Goal: Task Accomplishment & Management: Manage account settings

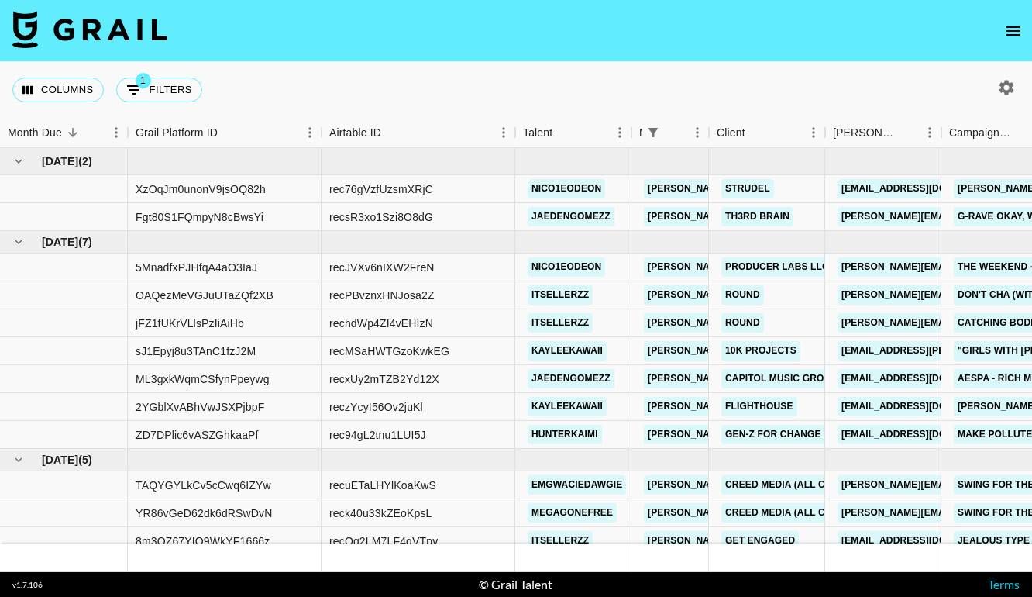
click at [998, 24] on nav at bounding box center [516, 31] width 1032 height 62
click at [1026, 30] on button "open drawer" at bounding box center [1013, 30] width 31 height 31
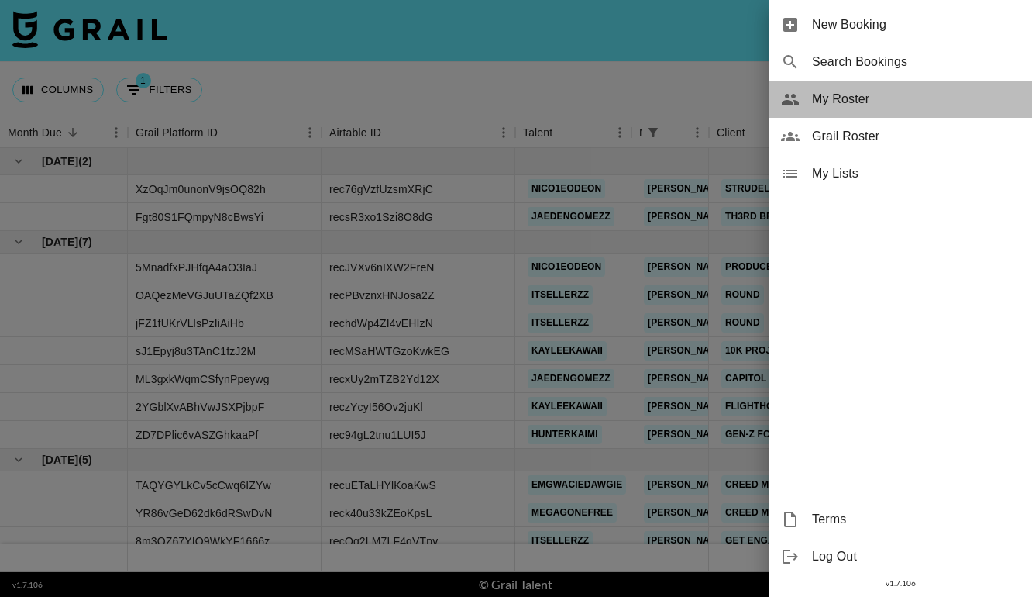
click at [865, 95] on span "My Roster" at bounding box center [916, 99] width 208 height 19
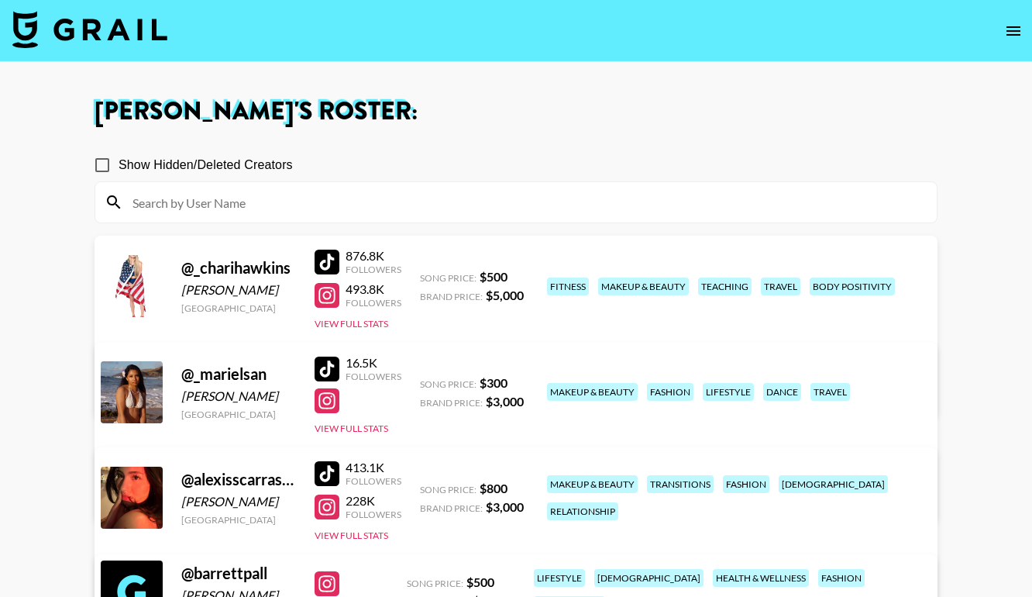
click at [125, 31] on img at bounding box center [89, 29] width 155 height 37
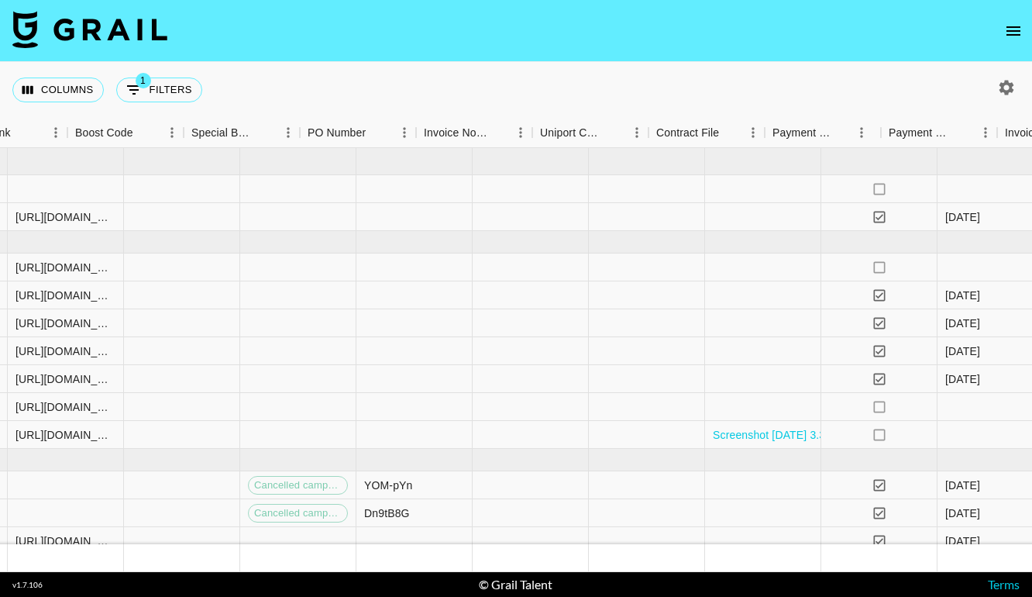
scroll to position [0, 2257]
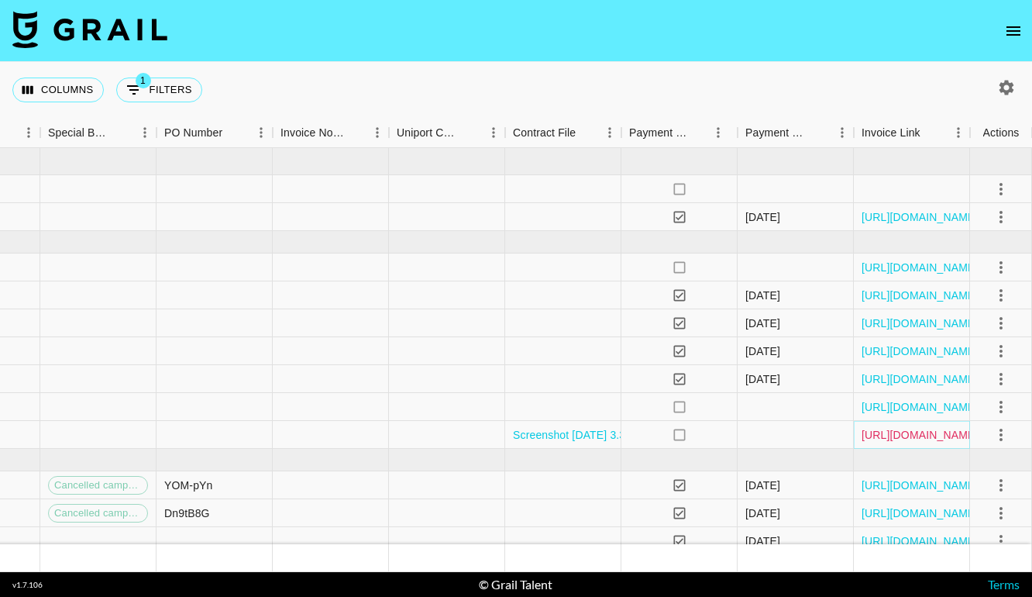
click at [901, 433] on link "[URL][DOMAIN_NAME]" at bounding box center [919, 434] width 117 height 15
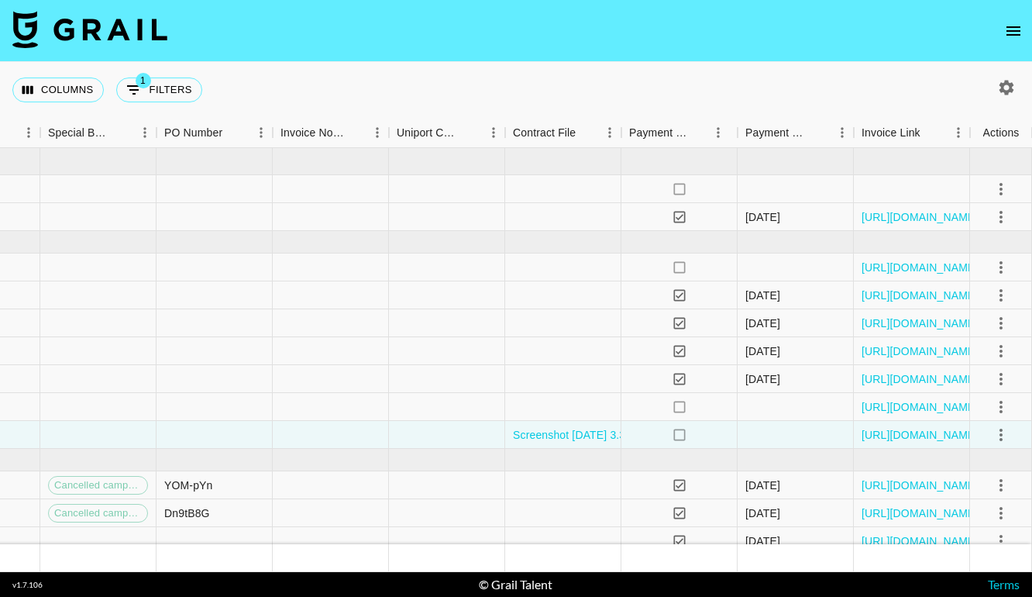
click at [1011, 36] on icon "open drawer" at bounding box center [1013, 31] width 19 height 19
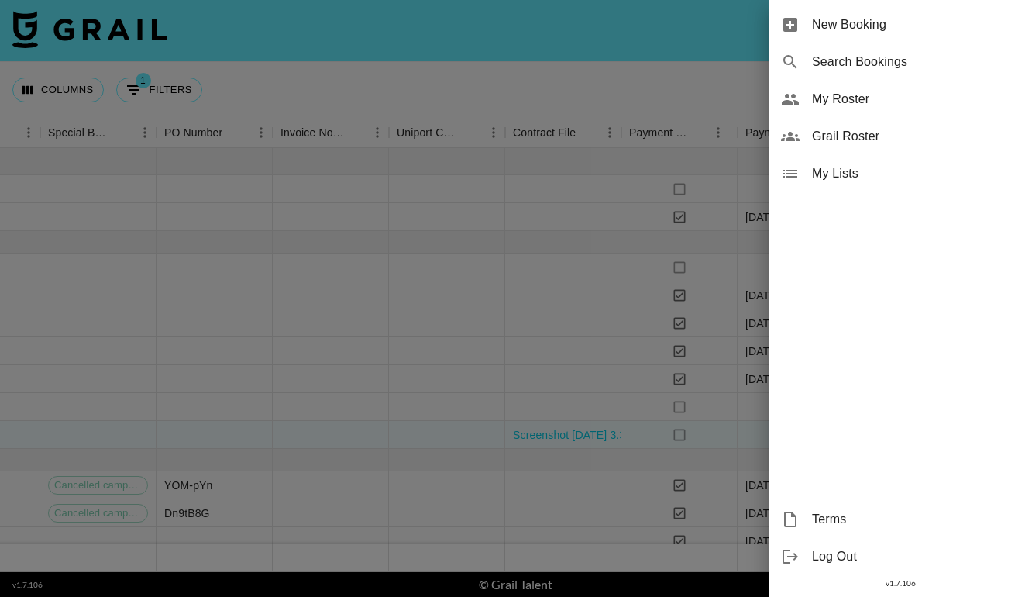
click at [843, 95] on span "My Roster" at bounding box center [916, 99] width 208 height 19
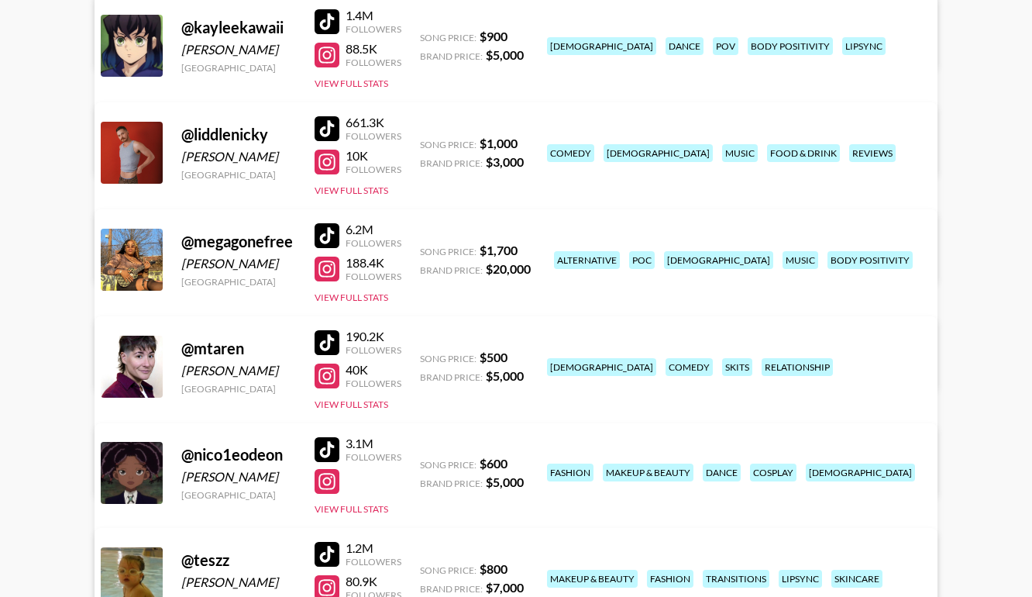
scroll to position [1747, 0]
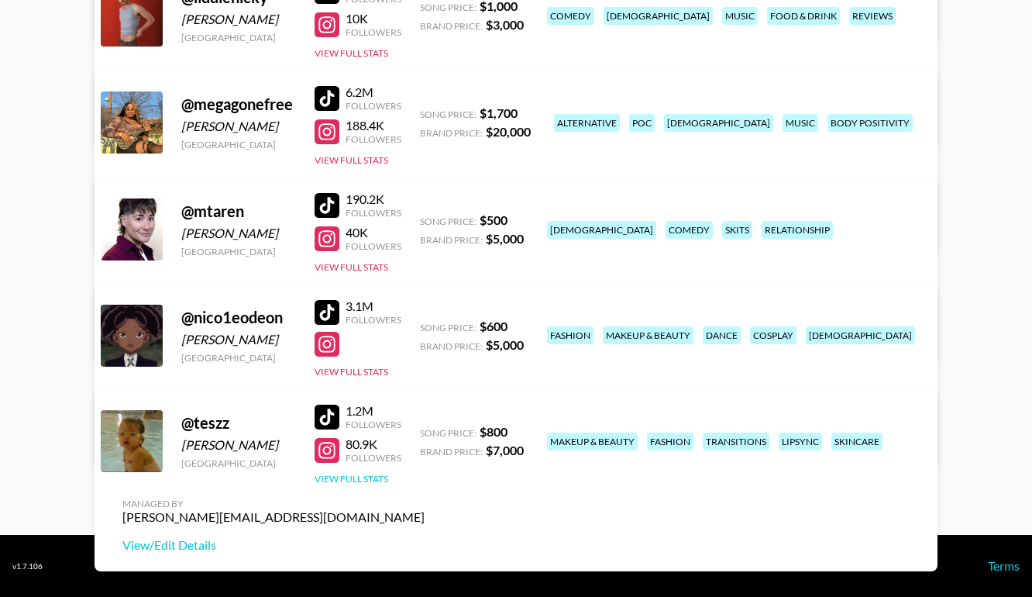
click at [371, 482] on button "View Full Stats" at bounding box center [352, 479] width 74 height 12
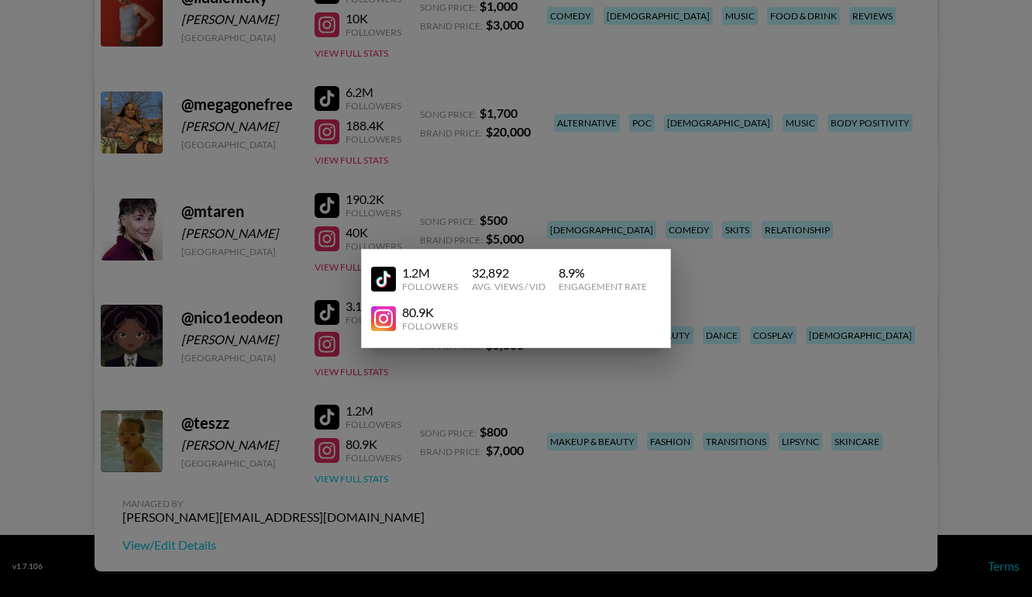
click at [371, 482] on div at bounding box center [516, 298] width 1032 height 597
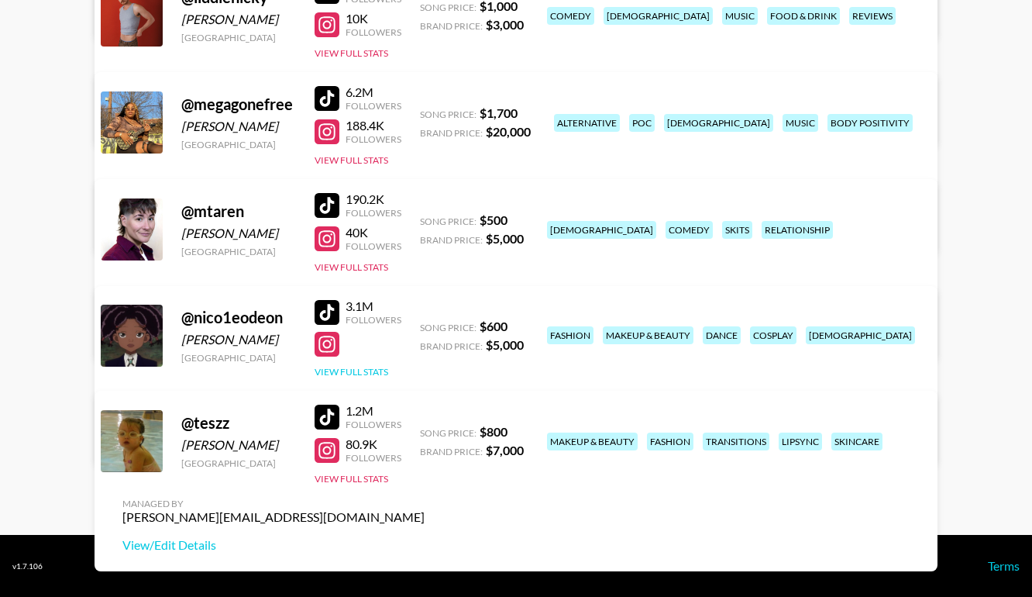
click at [365, 371] on button "View Full Stats" at bounding box center [352, 372] width 74 height 12
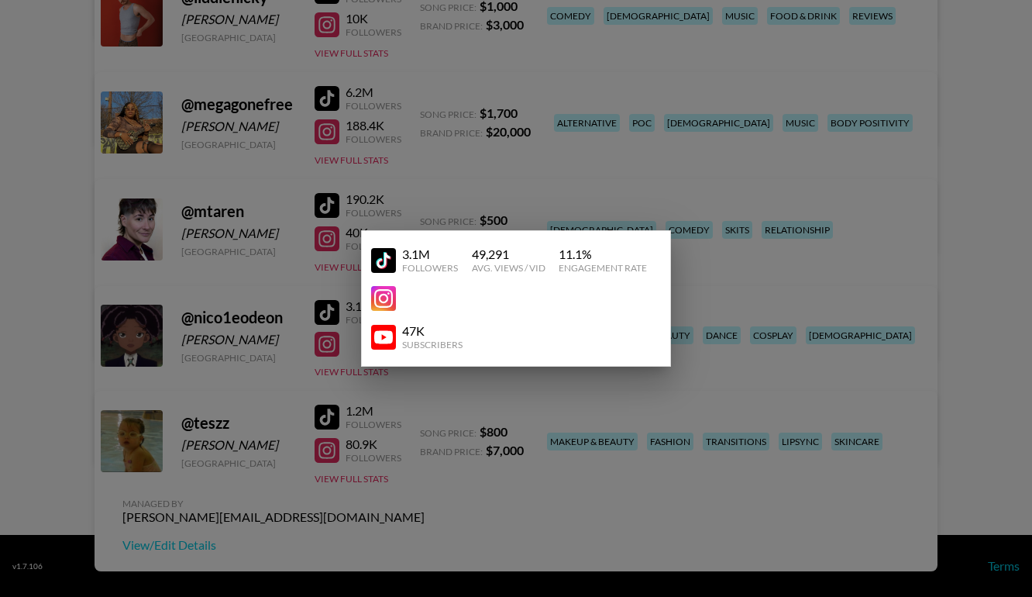
click at [311, 355] on div at bounding box center [516, 298] width 1032 height 597
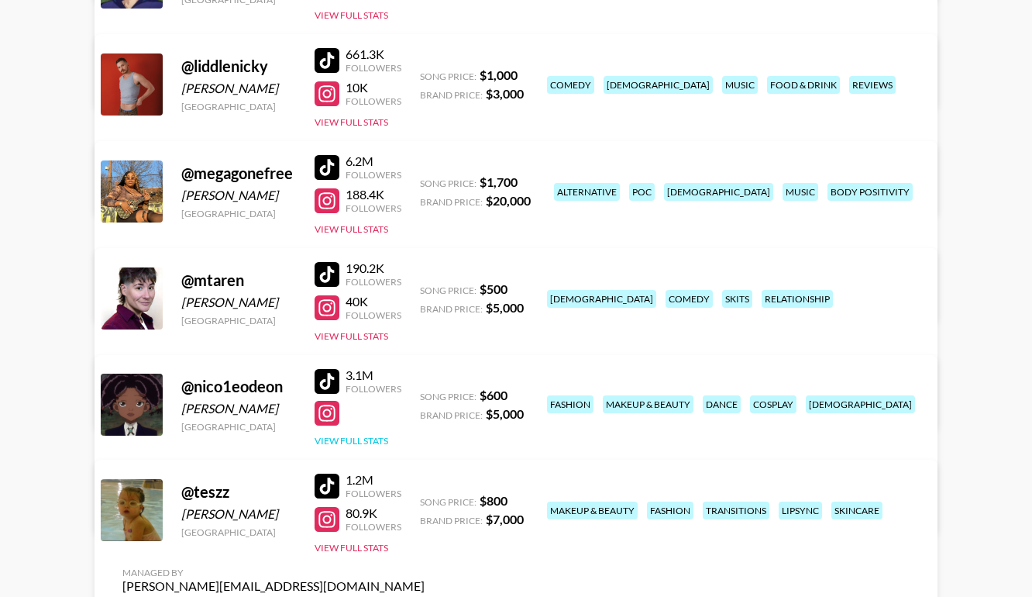
scroll to position [1675, 0]
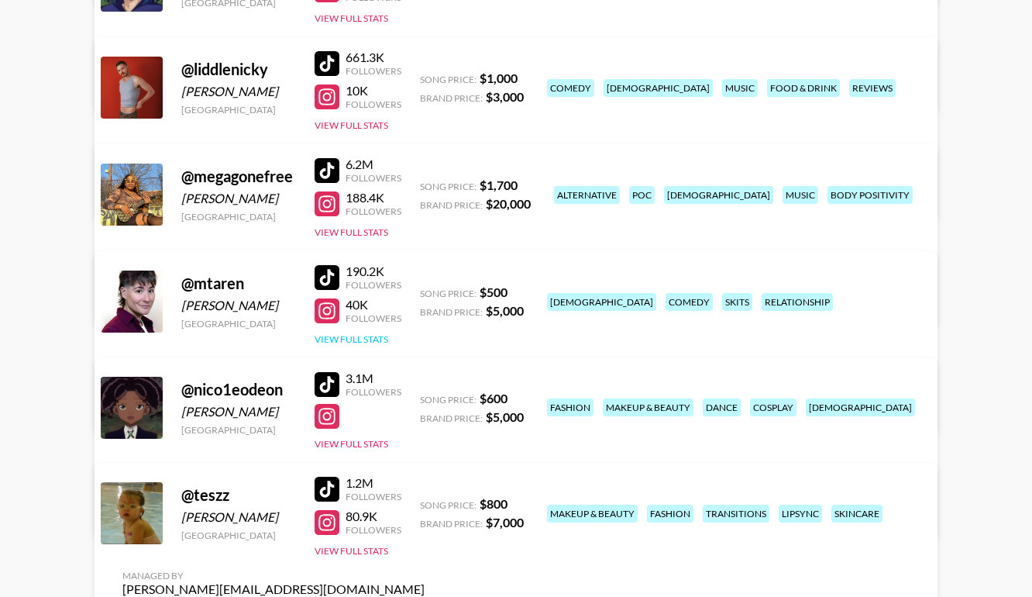
click at [354, 334] on button "View Full Stats" at bounding box center [352, 339] width 74 height 12
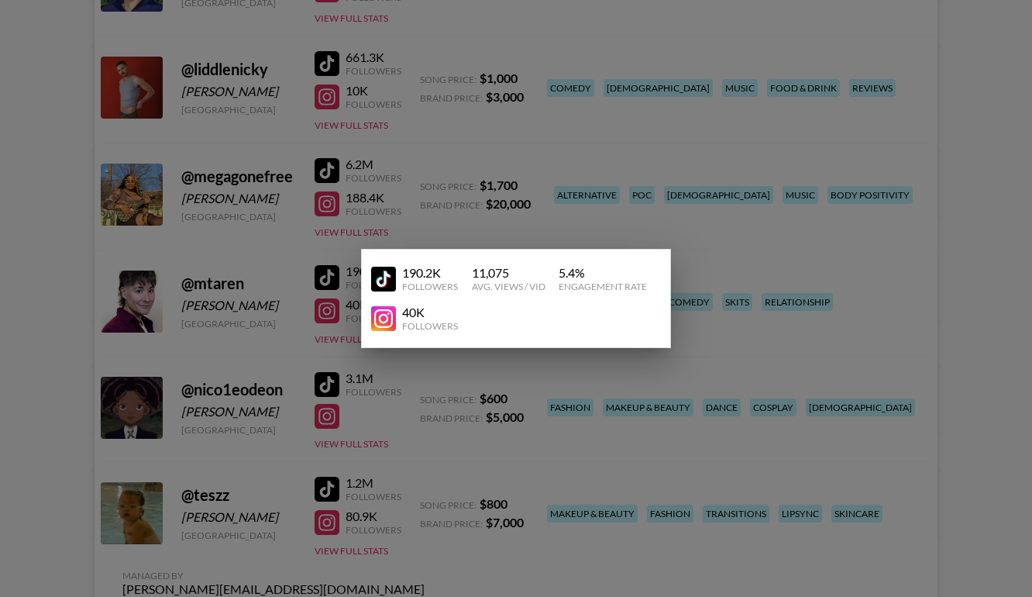
click at [266, 355] on div at bounding box center [516, 298] width 1032 height 597
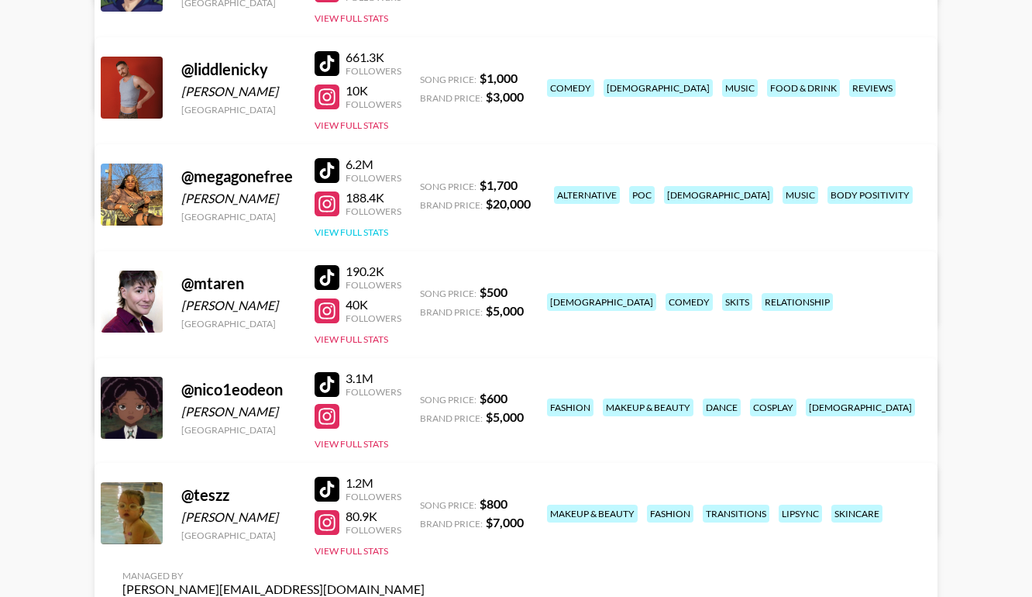
click at [358, 231] on button "View Full Stats" at bounding box center [352, 232] width 74 height 12
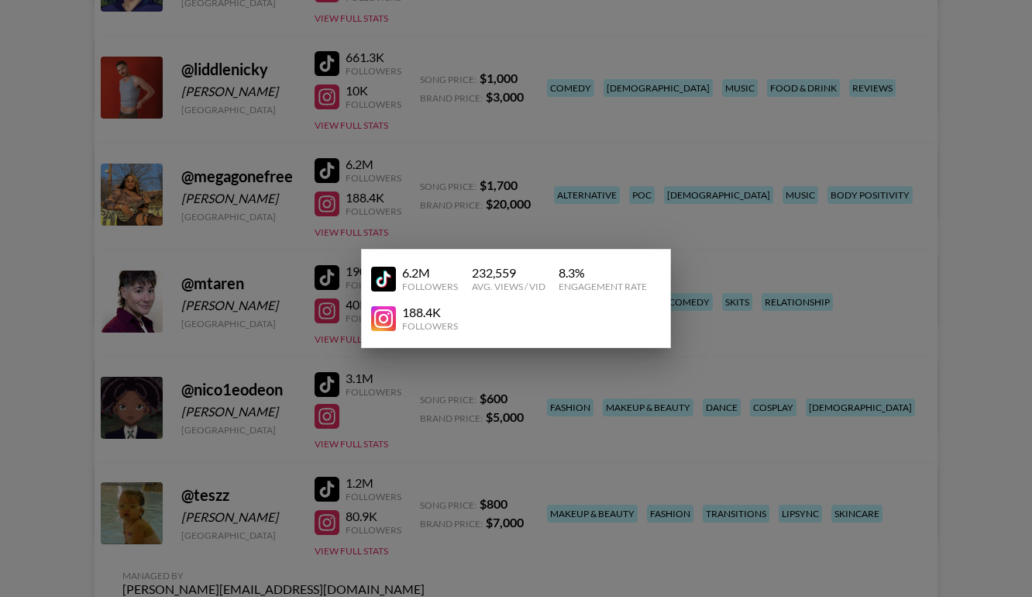
click at [244, 280] on div at bounding box center [516, 298] width 1032 height 597
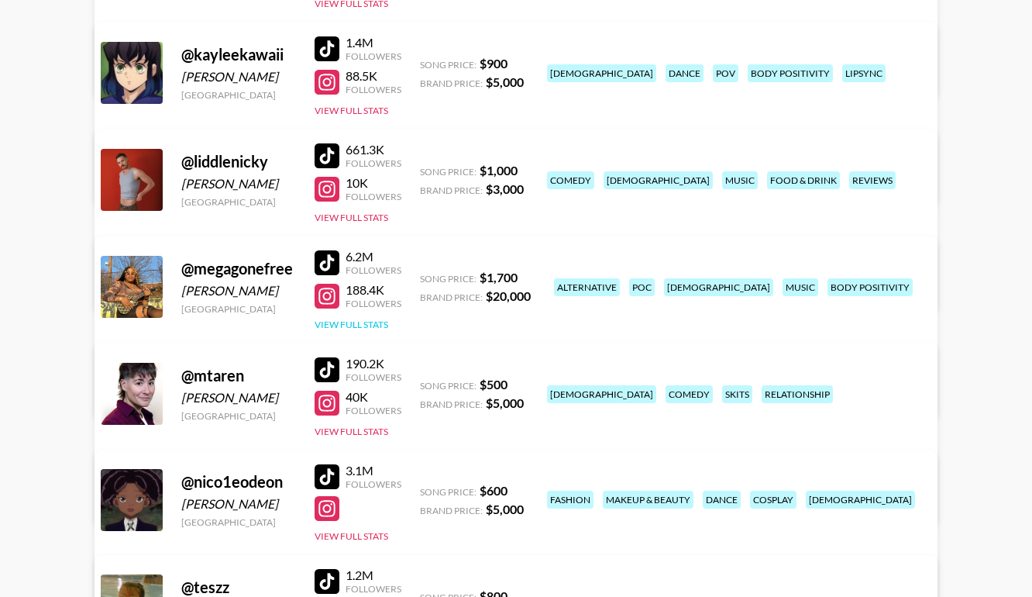
scroll to position [1581, 0]
